Goal: Transaction & Acquisition: Purchase product/service

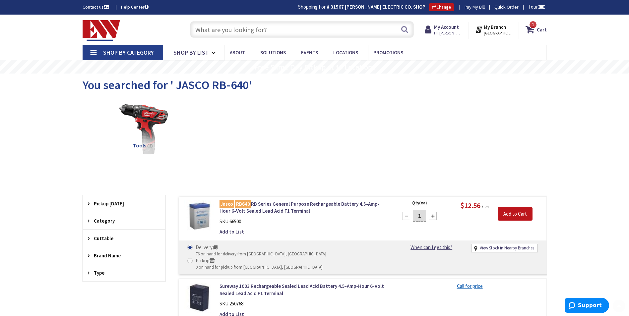
click at [214, 25] on input "text" at bounding box center [302, 29] width 224 height 17
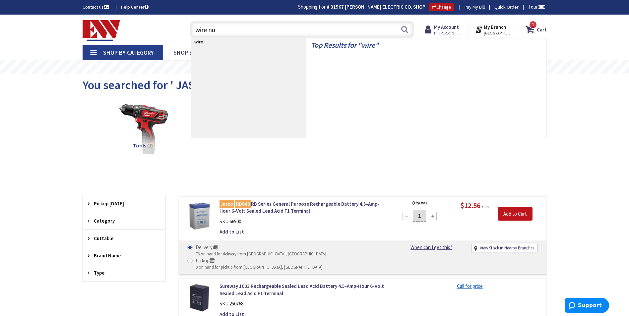
type input "wire nut"
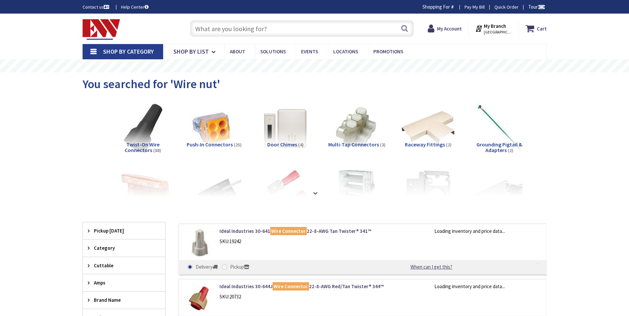
type input "CT-[GEOGRAPHIC_DATA], [GEOGRAPHIC_DATA]"
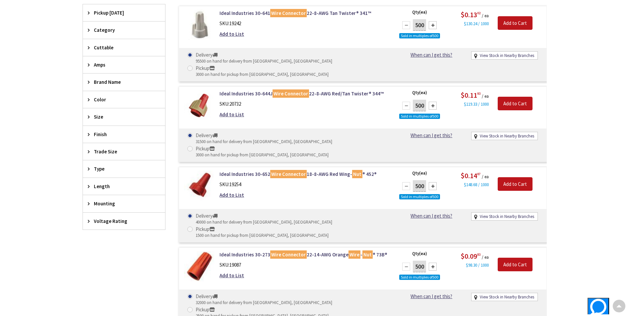
scroll to position [134, 0]
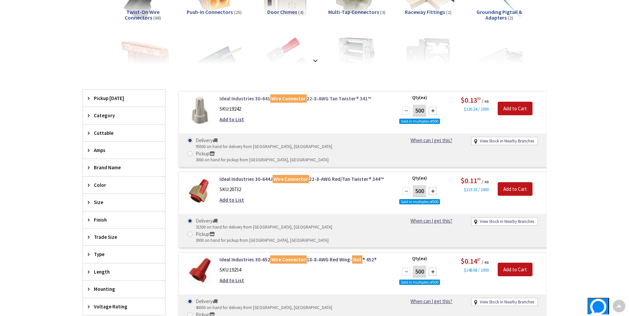
click at [249, 101] on link "Ideal Industries 30-641 Wire Connector 22-8-AWG Tan Twister® 341™" at bounding box center [304, 98] width 169 height 7
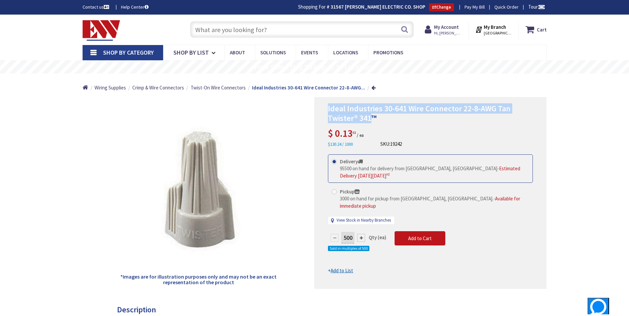
drag, startPoint x: 327, startPoint y: 109, endPoint x: 370, endPoint y: 121, distance: 45.1
click at [370, 121] on div "Ideal Industries 30-641 Wire Connector 22-8-AWG Tan Twister® 341™ $ 0.13 02 / e…" at bounding box center [430, 193] width 232 height 192
copy span "Ideal Industries 30-641 Wire Connector 22-8-AWG Tan Twister® 341"
